Goal: Find specific page/section: Find specific page/section

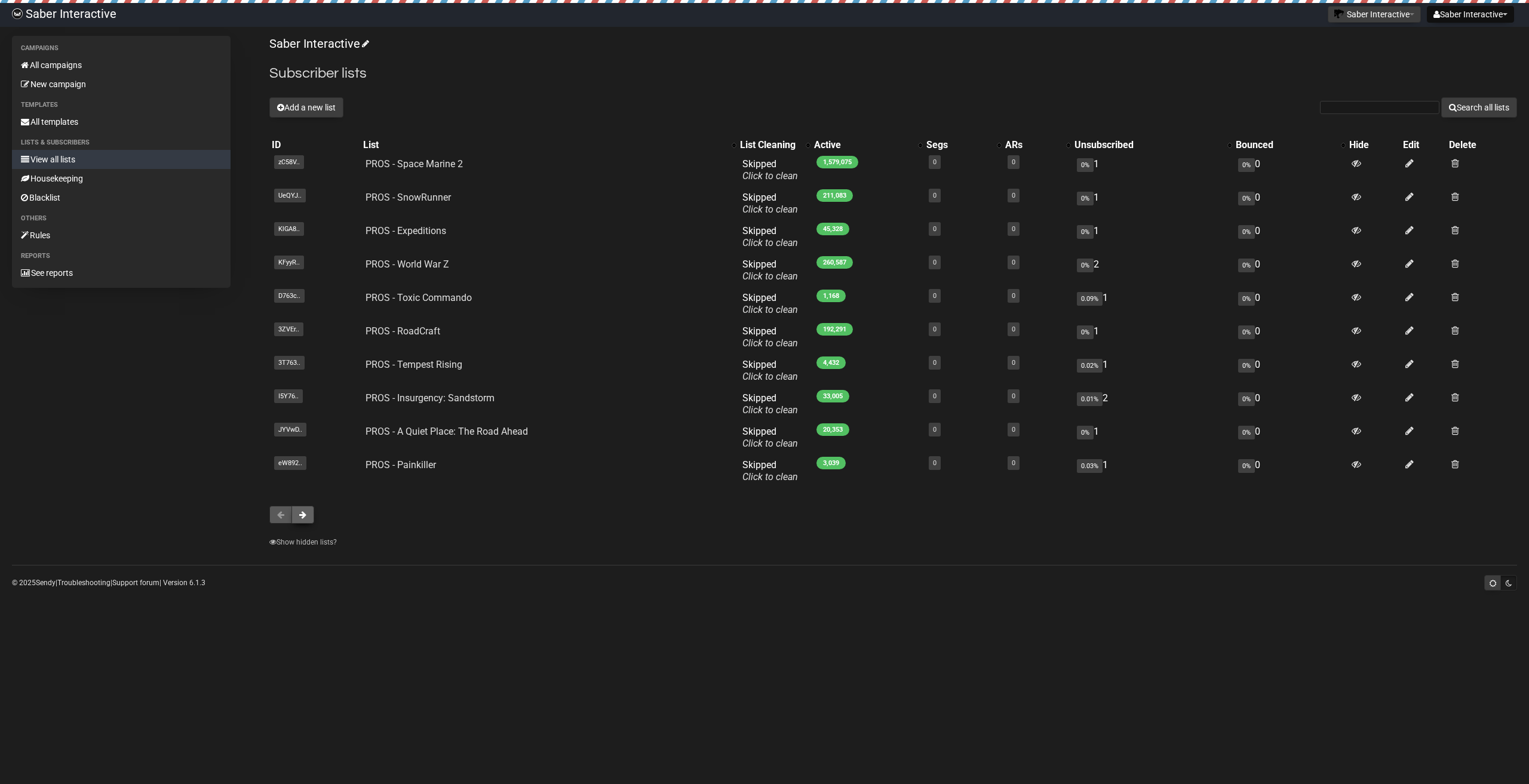
click at [303, 521] on button at bounding box center [302, 514] width 23 height 18
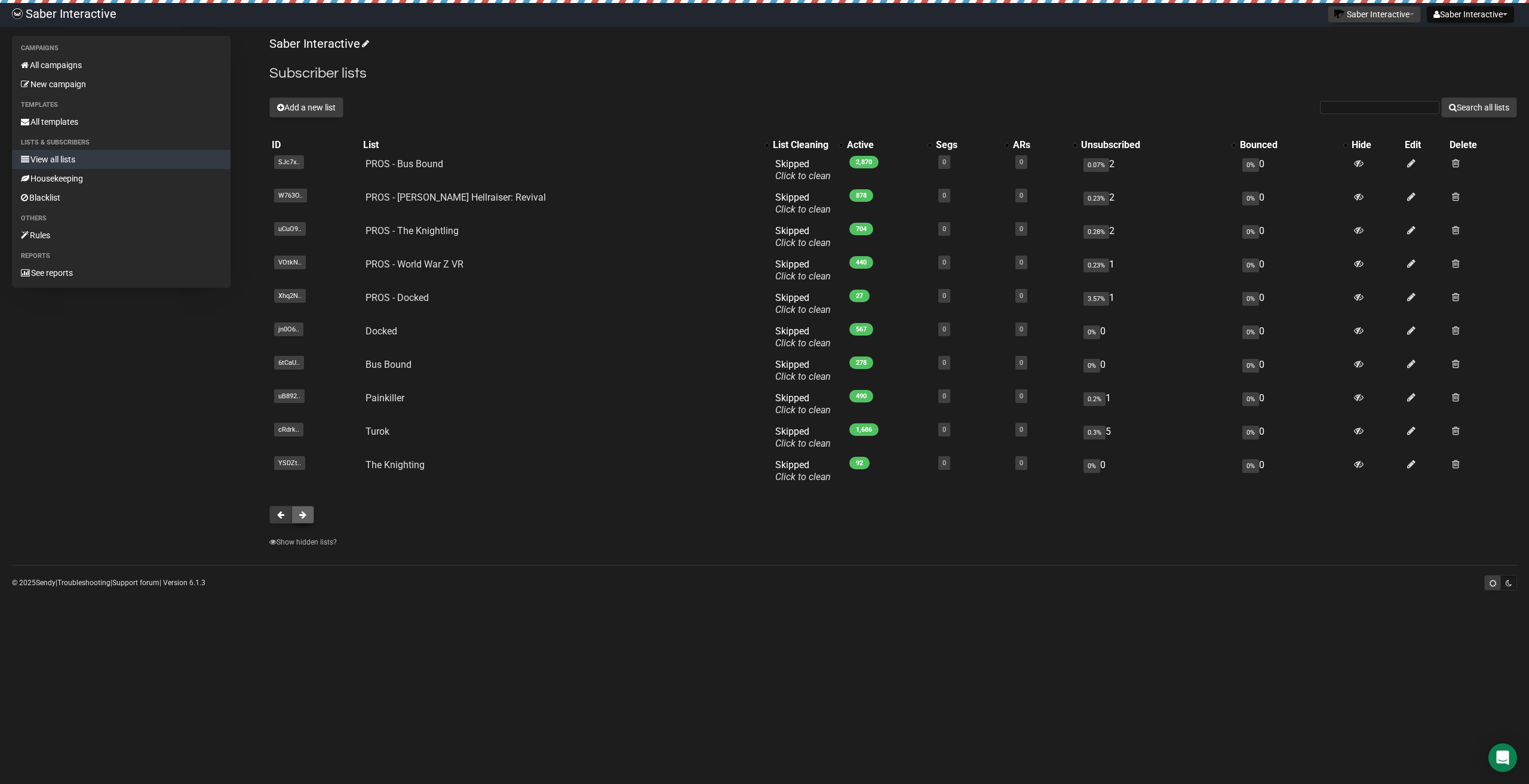
click at [307, 515] on button at bounding box center [302, 514] width 23 height 18
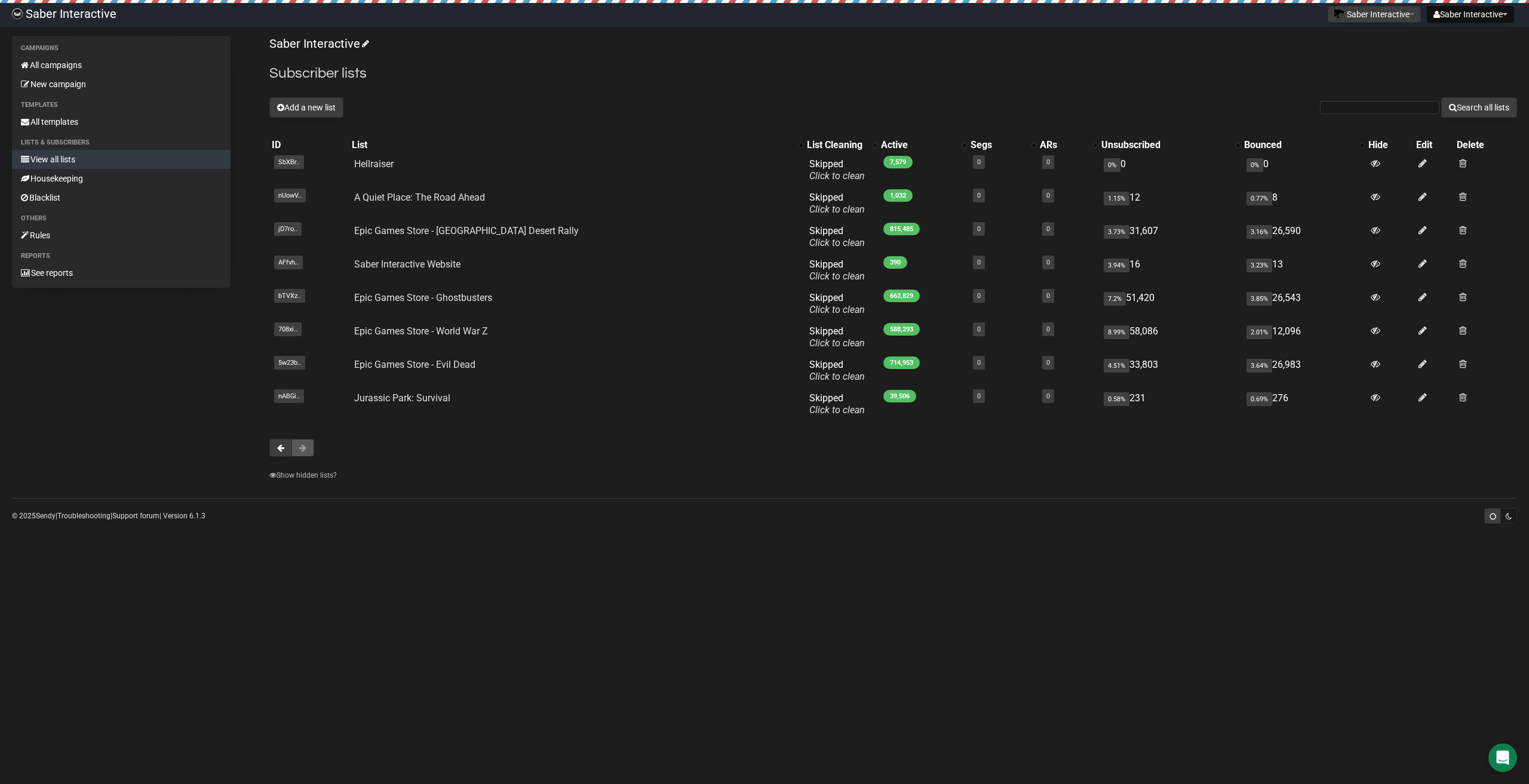
click at [298, 443] on button at bounding box center [302, 448] width 23 height 18
click at [281, 453] on button at bounding box center [280, 448] width 23 height 18
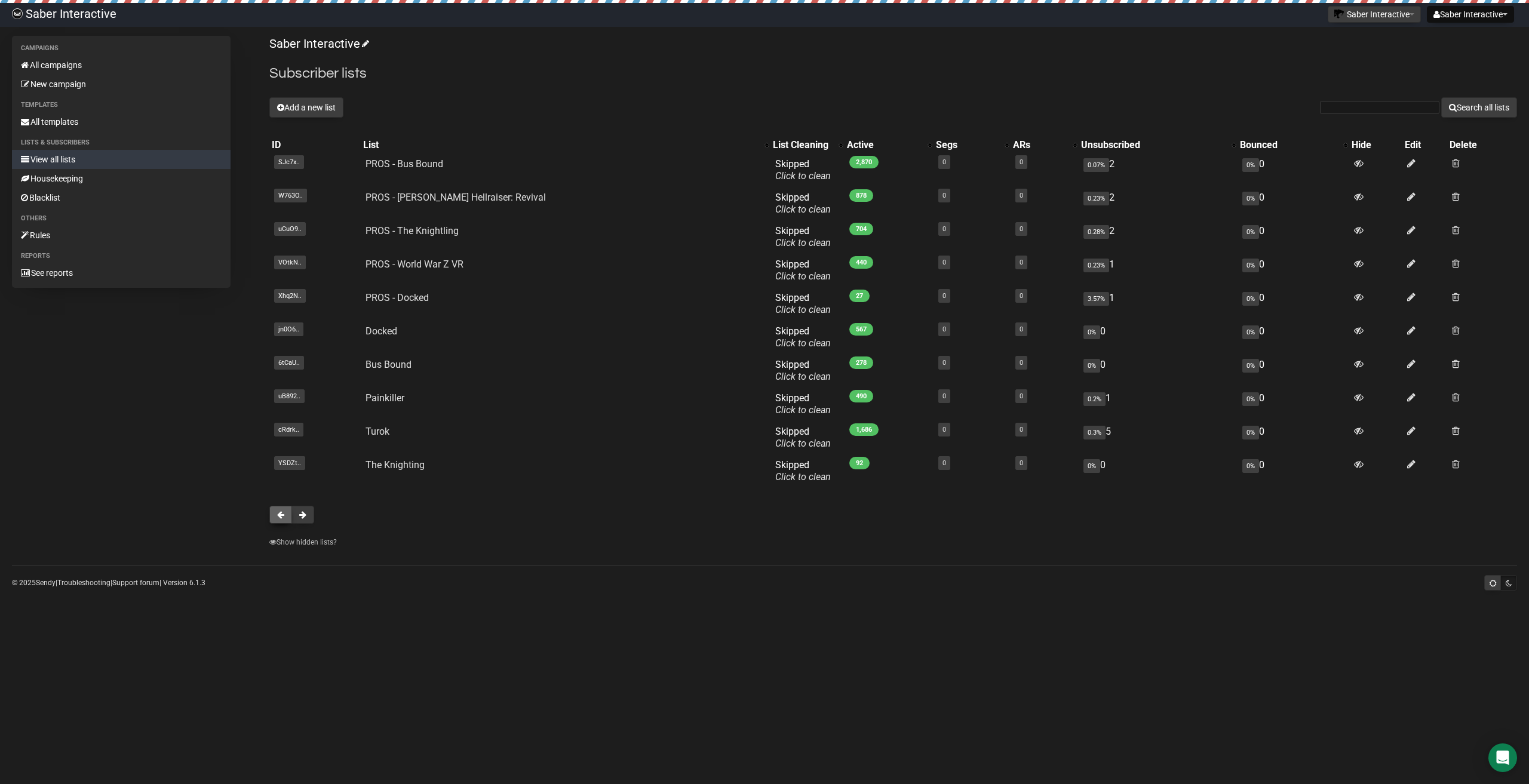
click at [277, 514] on span at bounding box center [280, 514] width 7 height 9
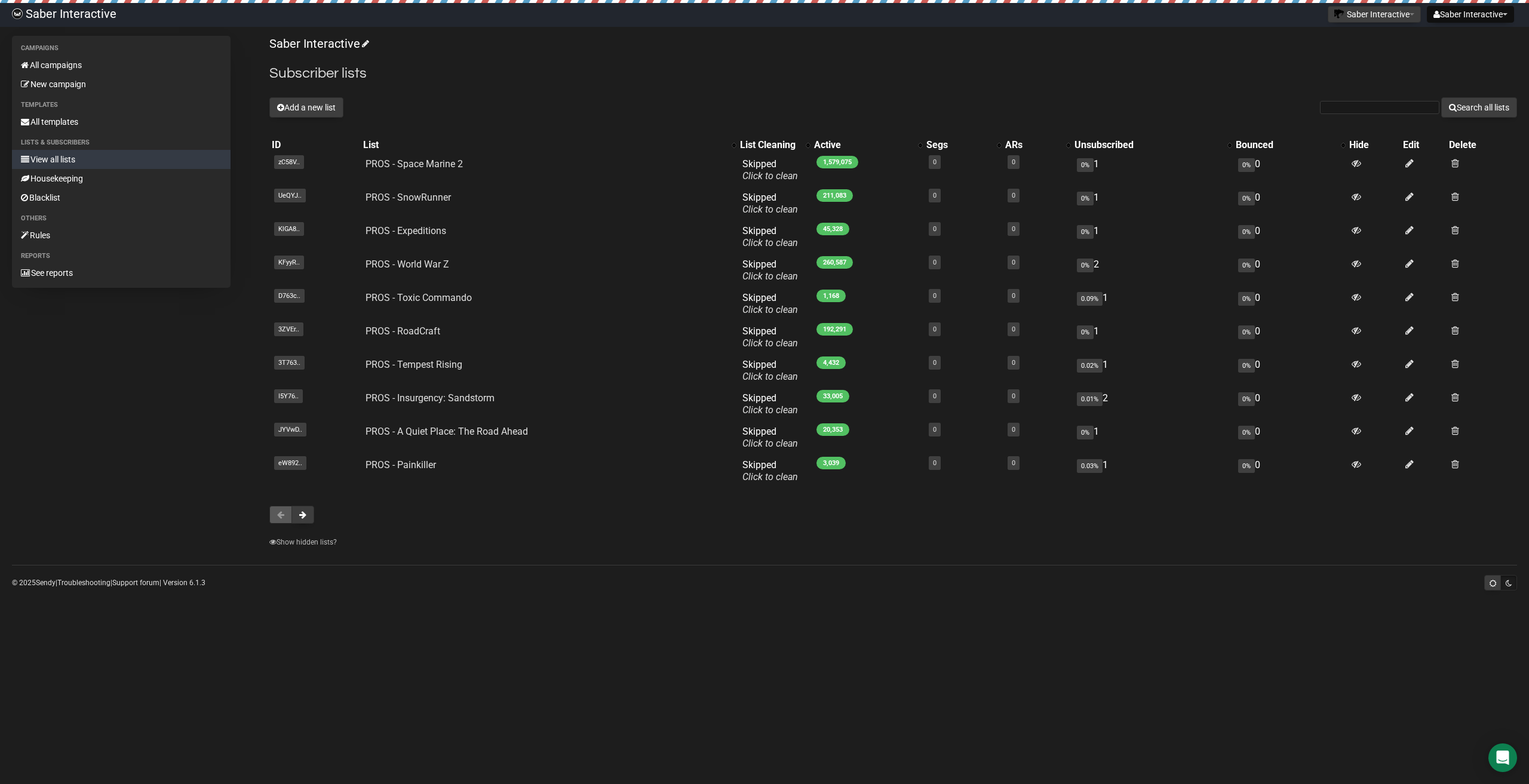
click at [276, 779] on body "Saber Interactive Saber Interactive Settings Logout Saber Interactive PROS PROS…" at bounding box center [764, 392] width 1529 height 784
